Goal: Information Seeking & Learning: Check status

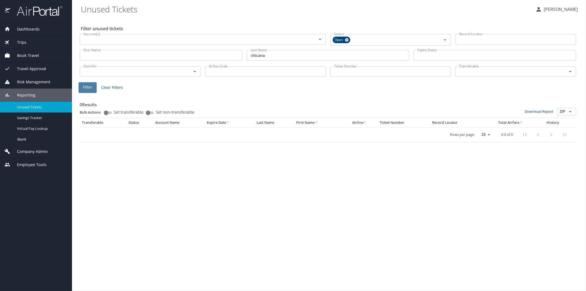
click at [92, 87] on button "Filter" at bounding box center [88, 87] width 18 height 11
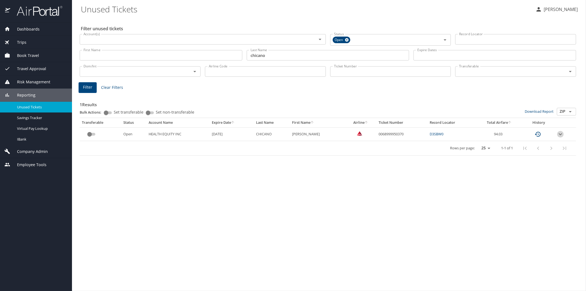
click at [561, 135] on icon "expand row" at bounding box center [561, 134] width 7 height 7
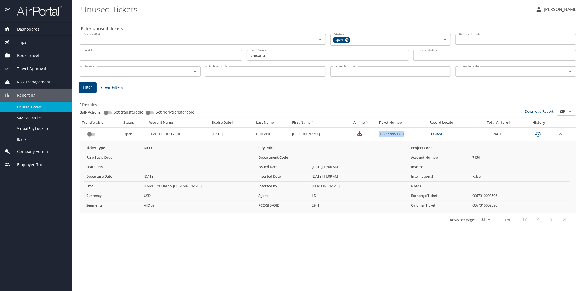
drag, startPoint x: 377, startPoint y: 132, endPoint x: 403, endPoint y: 133, distance: 26.1
click at [403, 133] on td "0068999950370" at bounding box center [402, 133] width 51 height 13
copy td "0068999950370"
drag, startPoint x: 270, startPoint y: 56, endPoint x: 244, endPoint y: 53, distance: 26.6
click at [244, 53] on div "First Name First Name Last Name chicano Last Name Expire Dates Expire Dates" at bounding box center [328, 56] width 501 height 20
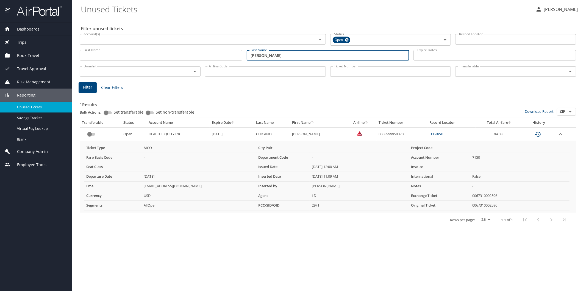
click at [81, 89] on button "Filter" at bounding box center [88, 87] width 18 height 11
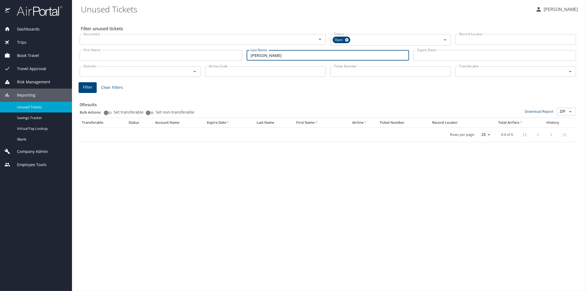
drag, startPoint x: 268, startPoint y: 55, endPoint x: 246, endPoint y: 49, distance: 22.7
click at [246, 49] on div "Last Name [PERSON_NAME] Last Name" at bounding box center [328, 56] width 167 height 20
type input "[PERSON_NAME]"
click at [83, 86] on span "Filter" at bounding box center [87, 87] width 9 height 7
drag, startPoint x: 262, startPoint y: 55, endPoint x: 250, endPoint y: 53, distance: 12.5
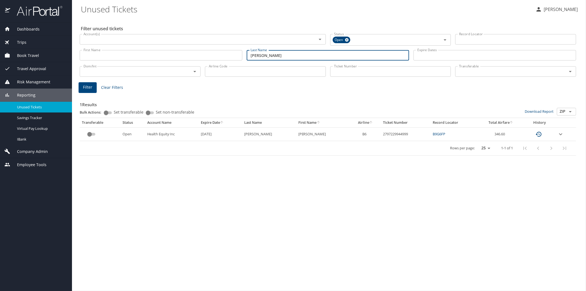
click at [250, 53] on input "[PERSON_NAME]" at bounding box center [328, 55] width 163 height 10
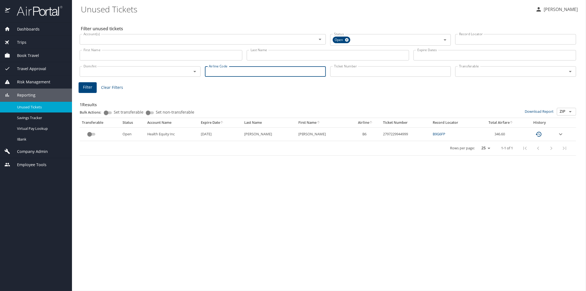
click at [227, 73] on input "Airline Code" at bounding box center [265, 71] width 121 height 10
type input "dl"
click at [84, 87] on span "Filter" at bounding box center [87, 87] width 9 height 7
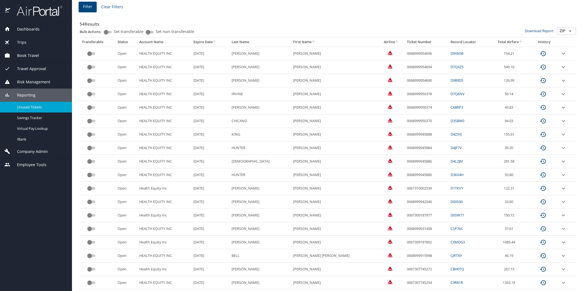
scroll to position [92, 0]
